Goal: Find specific page/section: Find specific page/section

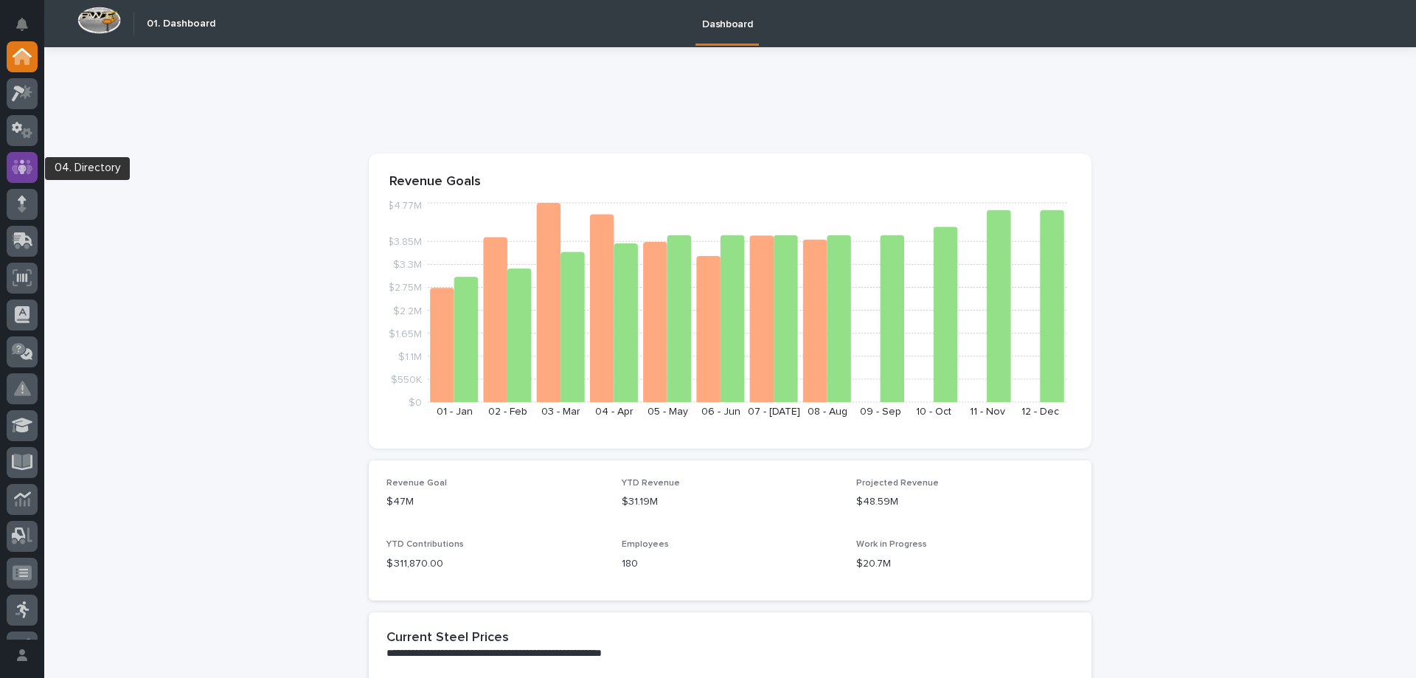
click at [23, 164] on icon at bounding box center [22, 167] width 21 height 17
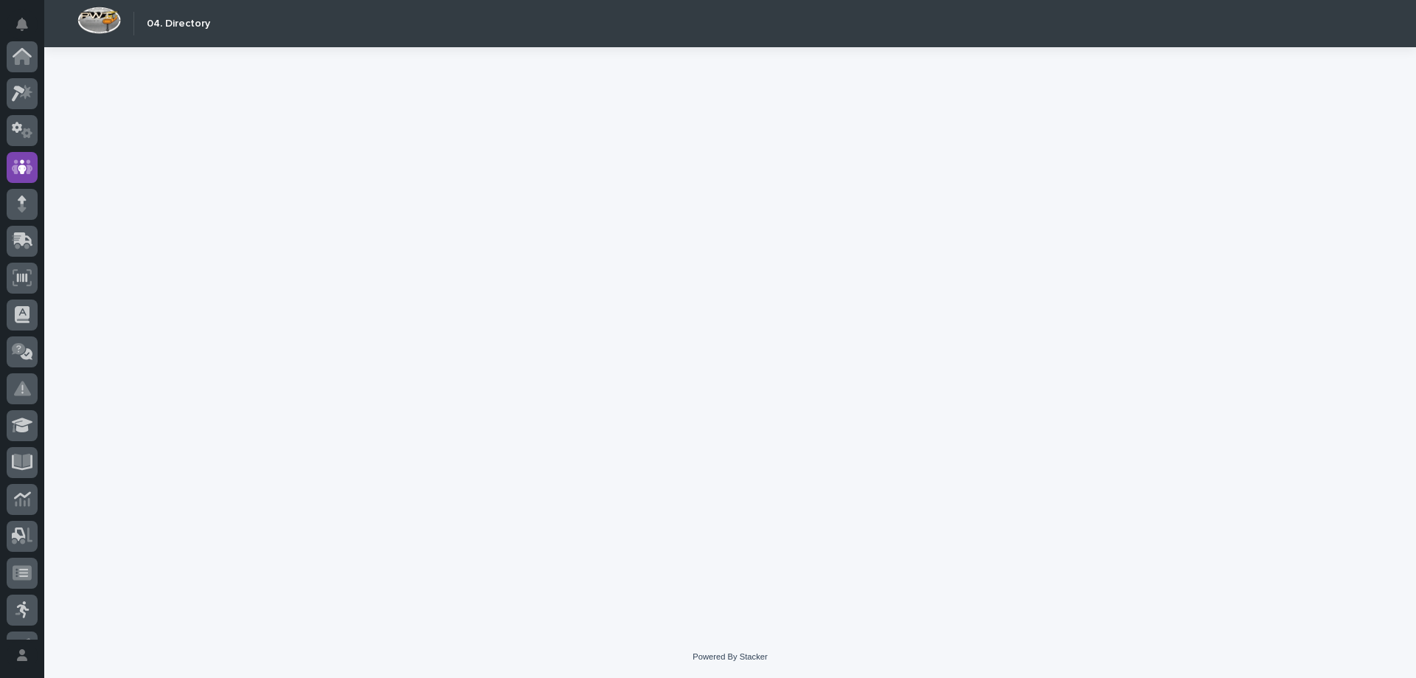
scroll to position [111, 0]
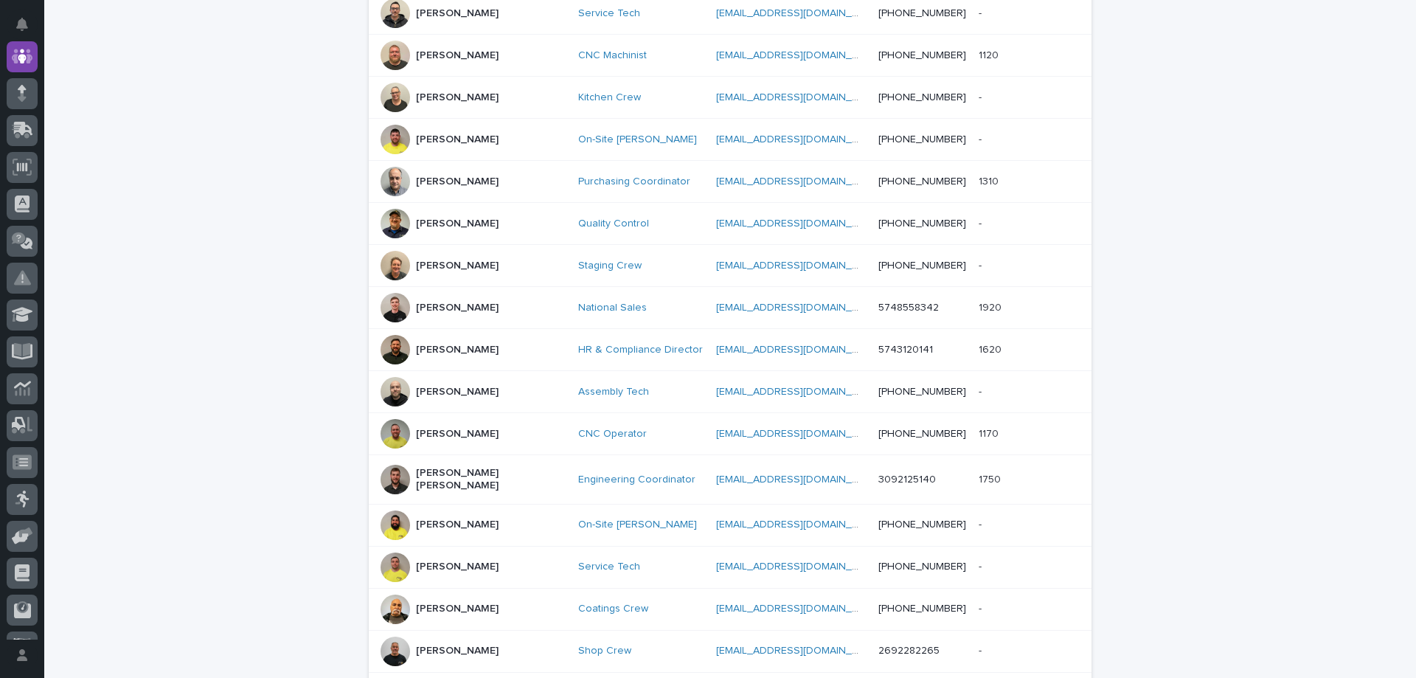
scroll to position [671, 0]
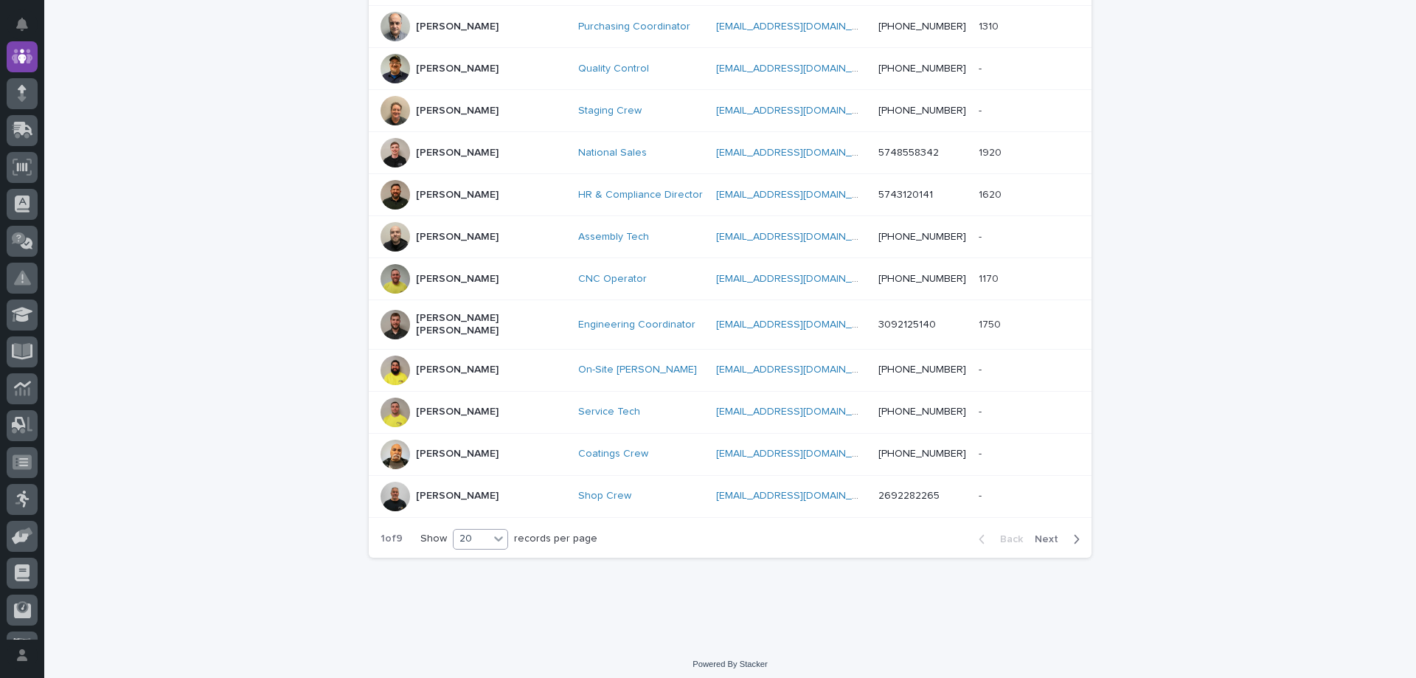
click at [469, 531] on div "20" at bounding box center [470, 538] width 35 height 15
click at [473, 591] on div "30" at bounding box center [476, 587] width 54 height 18
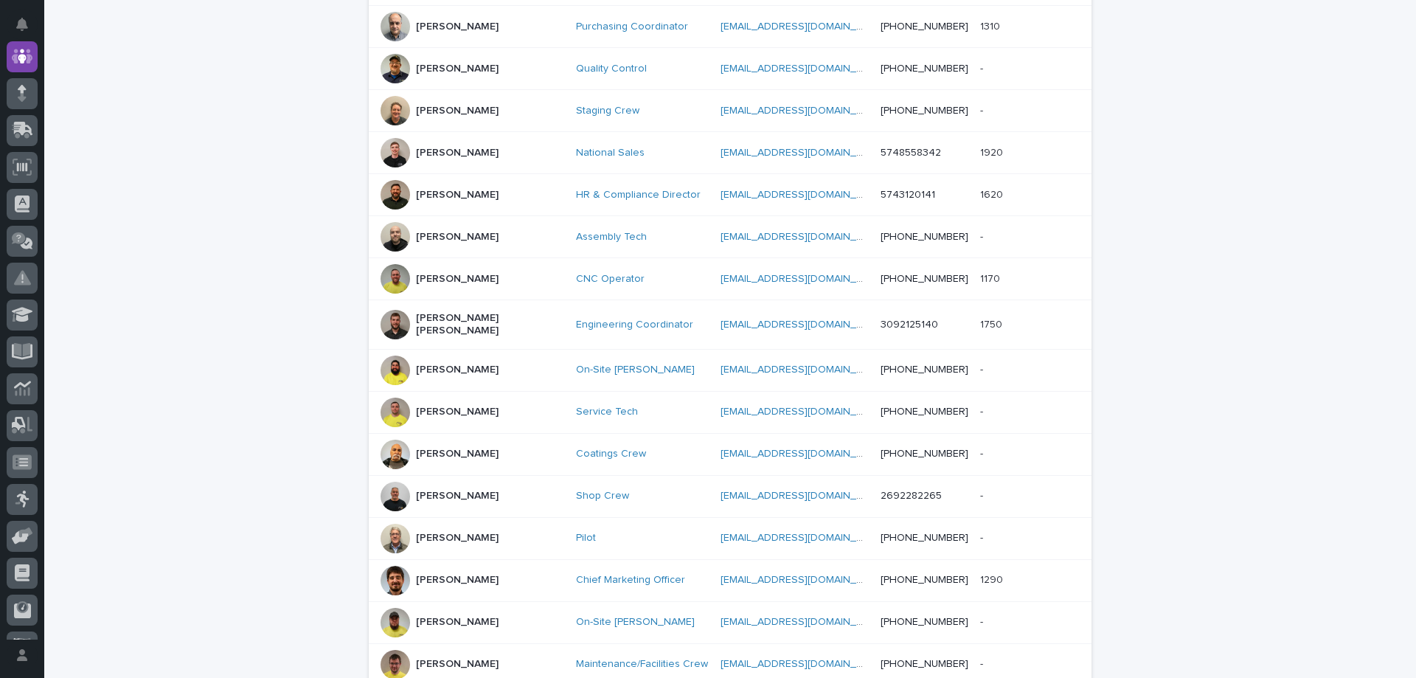
scroll to position [1091, 0]
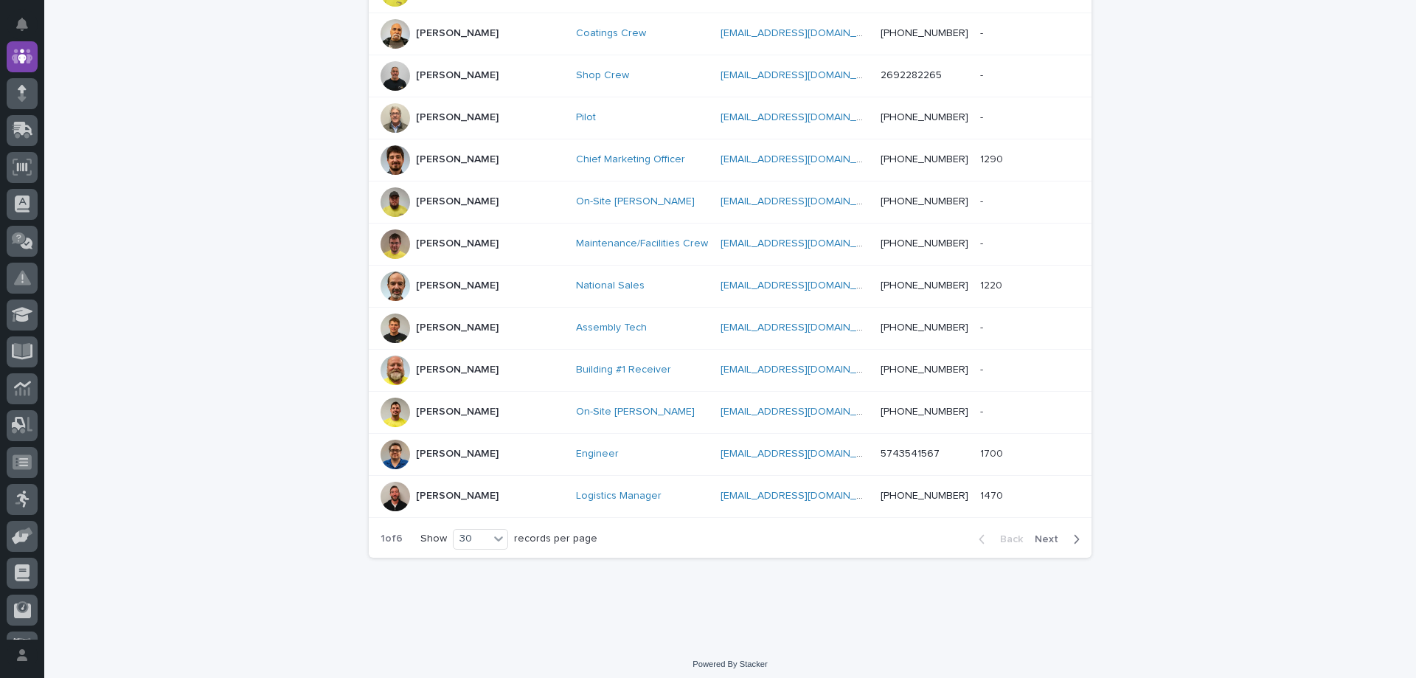
click at [1049, 537] on span "Next" at bounding box center [1051, 539] width 32 height 10
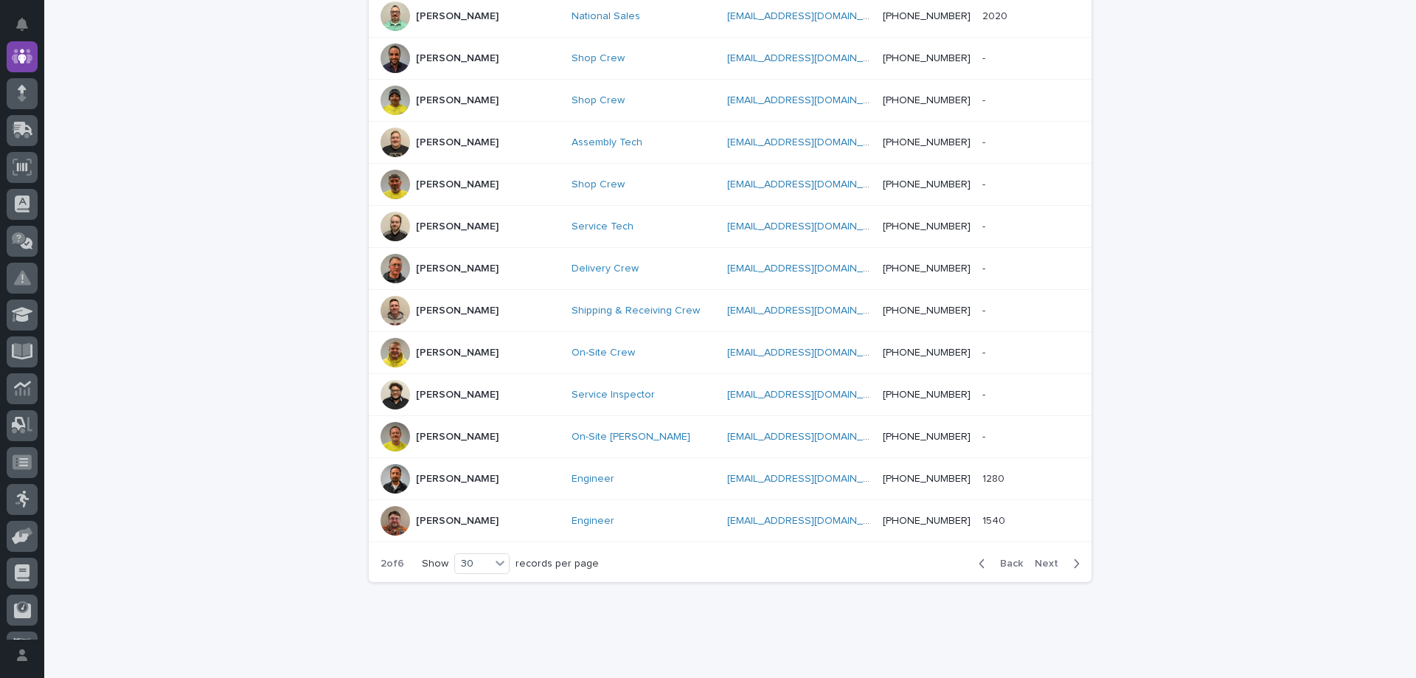
click at [1042, 558] on span "Next" at bounding box center [1051, 563] width 32 height 10
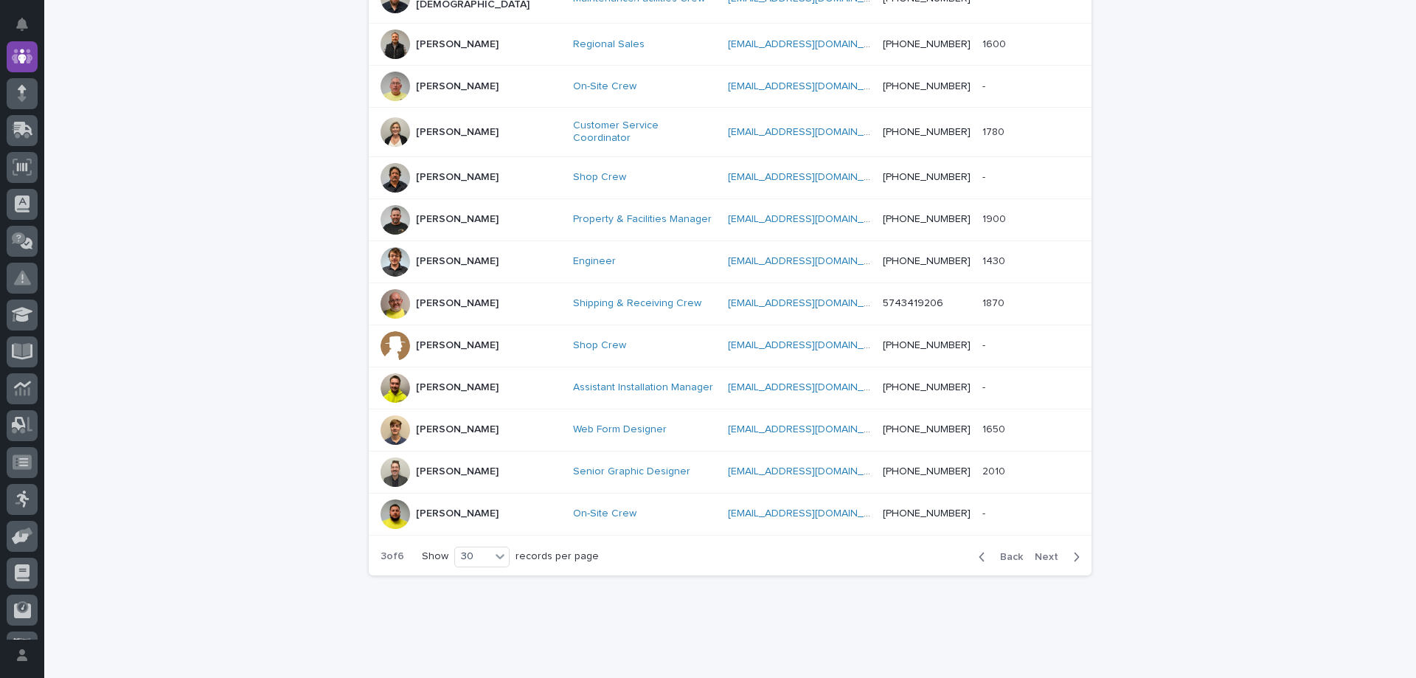
click at [1046, 552] on span "Next" at bounding box center [1051, 557] width 32 height 10
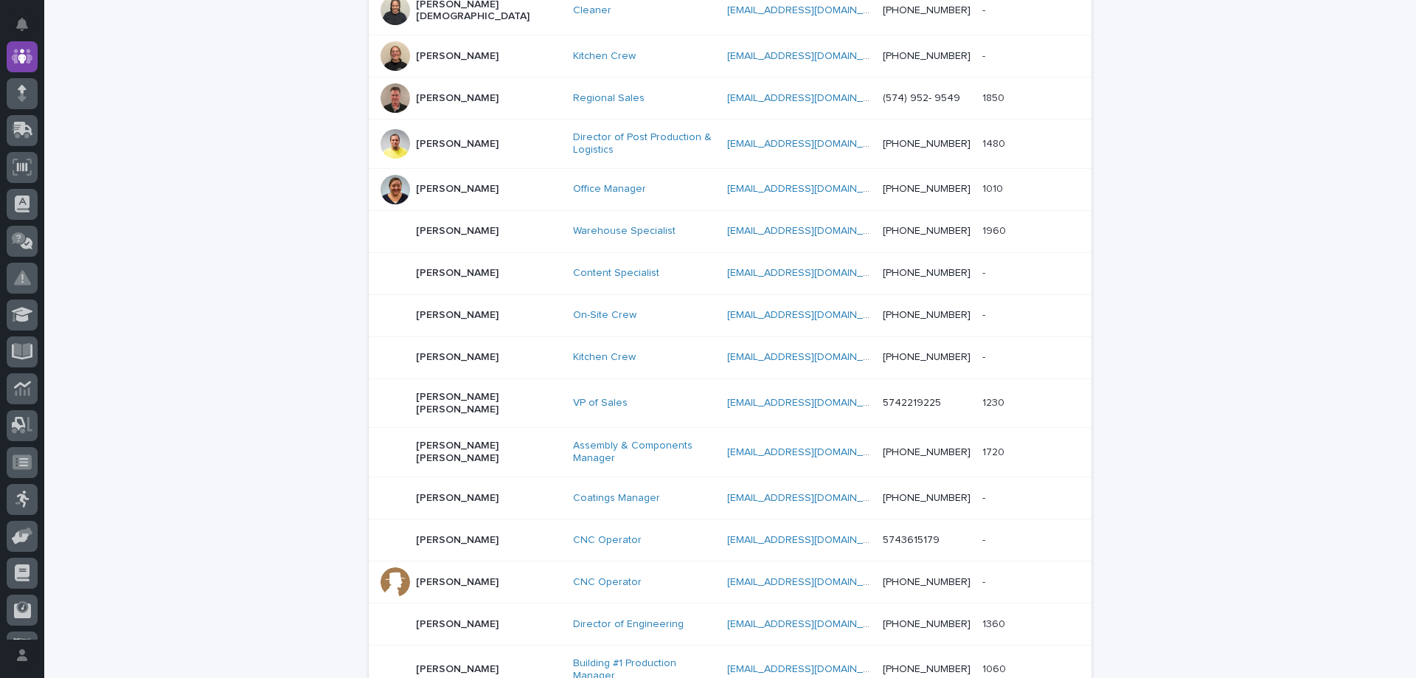
scroll to position [59, 0]
